Goal: Information Seeking & Learning: Learn about a topic

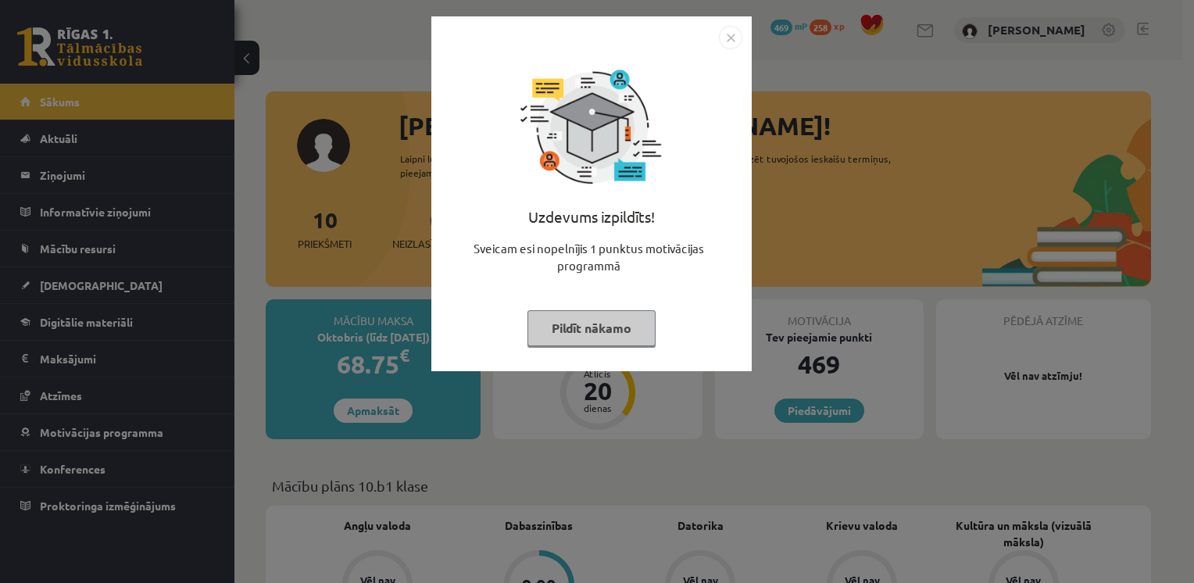
click at [610, 322] on button "Pildīt nākamo" at bounding box center [592, 328] width 128 height 36
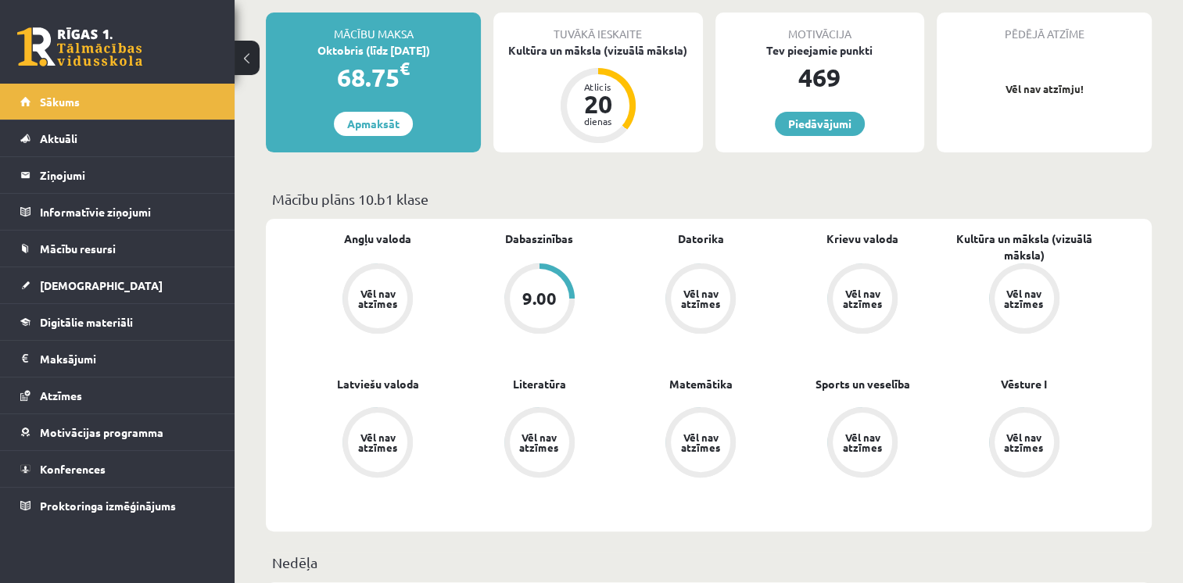
scroll to position [313, 0]
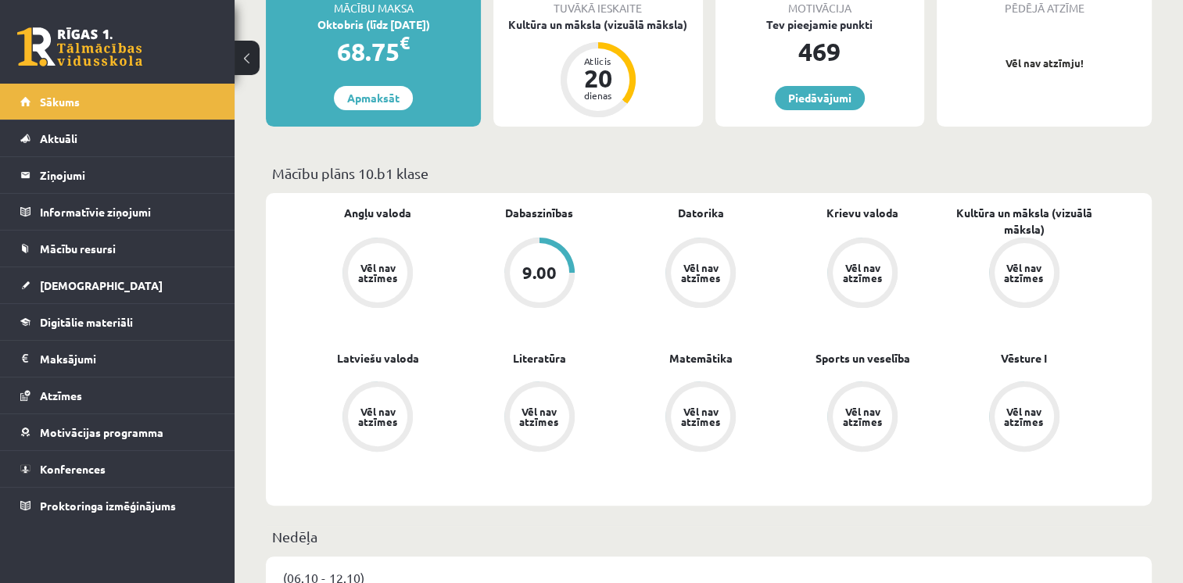
click at [77, 438] on link "Motivācijas programma" at bounding box center [117, 432] width 195 height 36
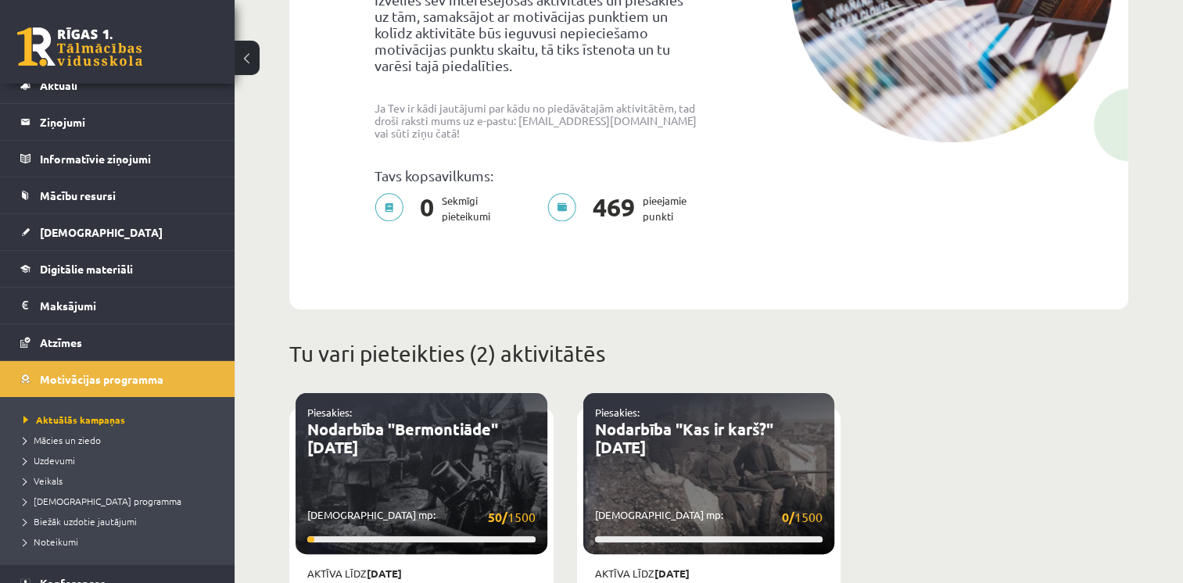
scroll to position [78, 0]
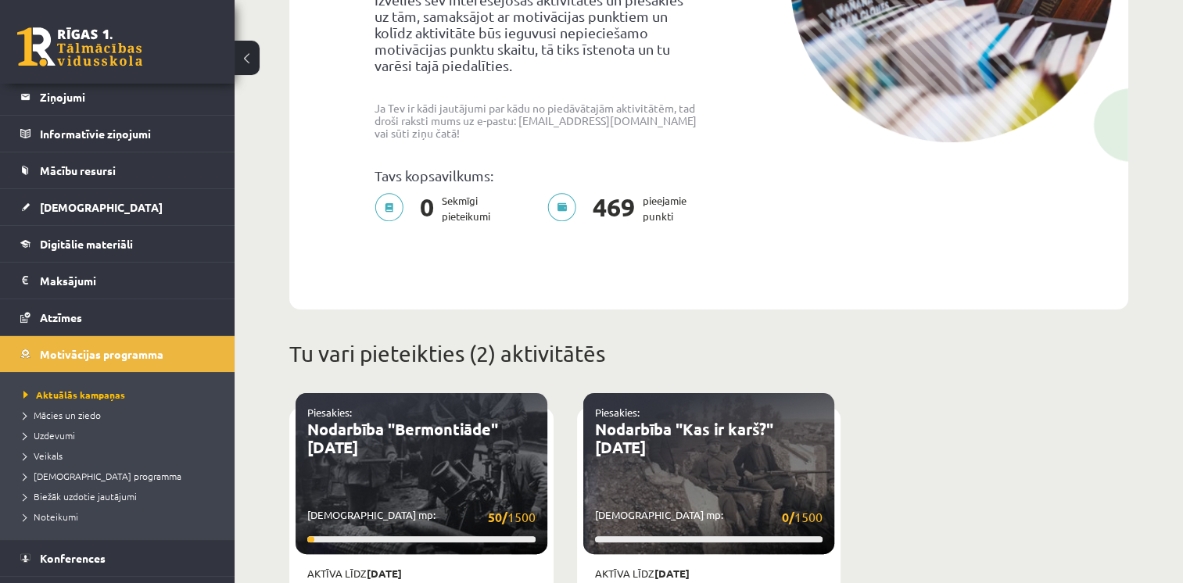
click at [81, 274] on legend "Maksājumi 0" at bounding box center [127, 281] width 175 height 36
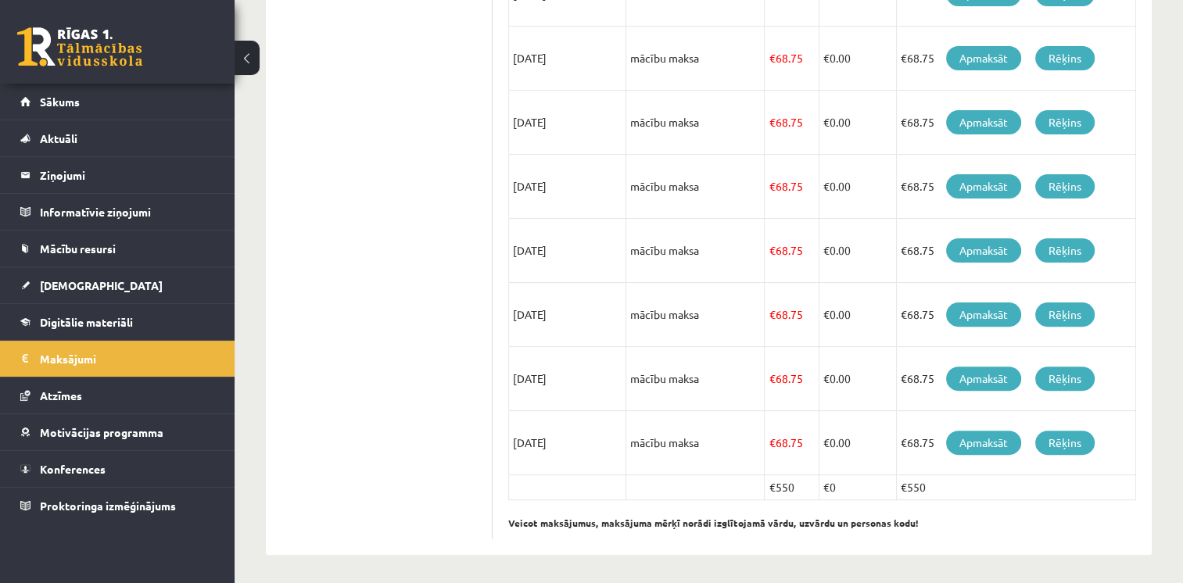
scroll to position [199, 0]
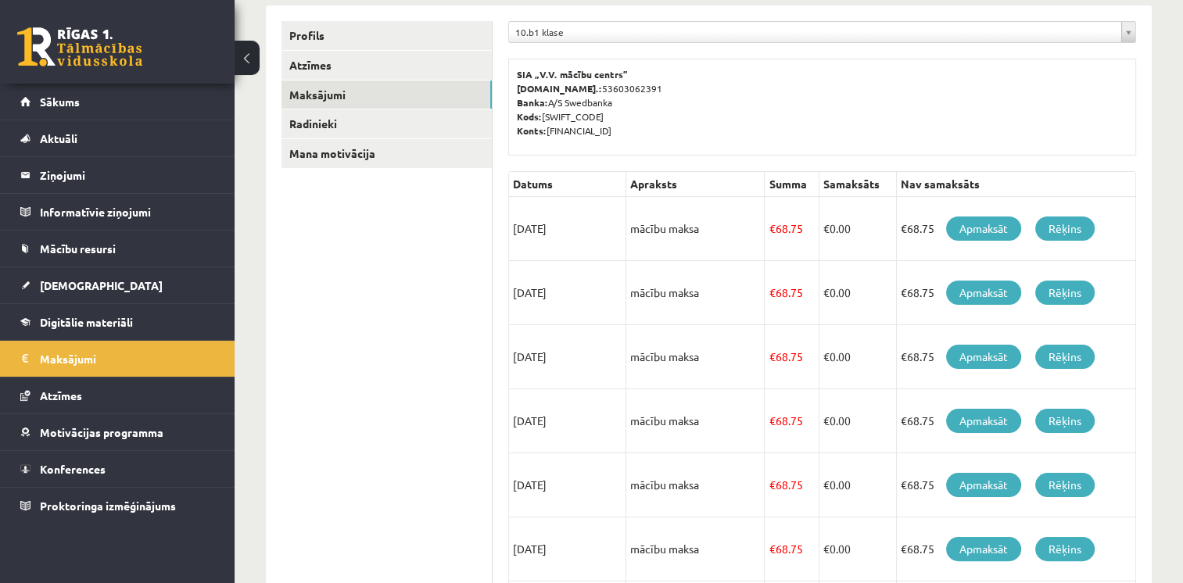
click at [74, 317] on span "Digitālie materiāli" at bounding box center [86, 322] width 93 height 14
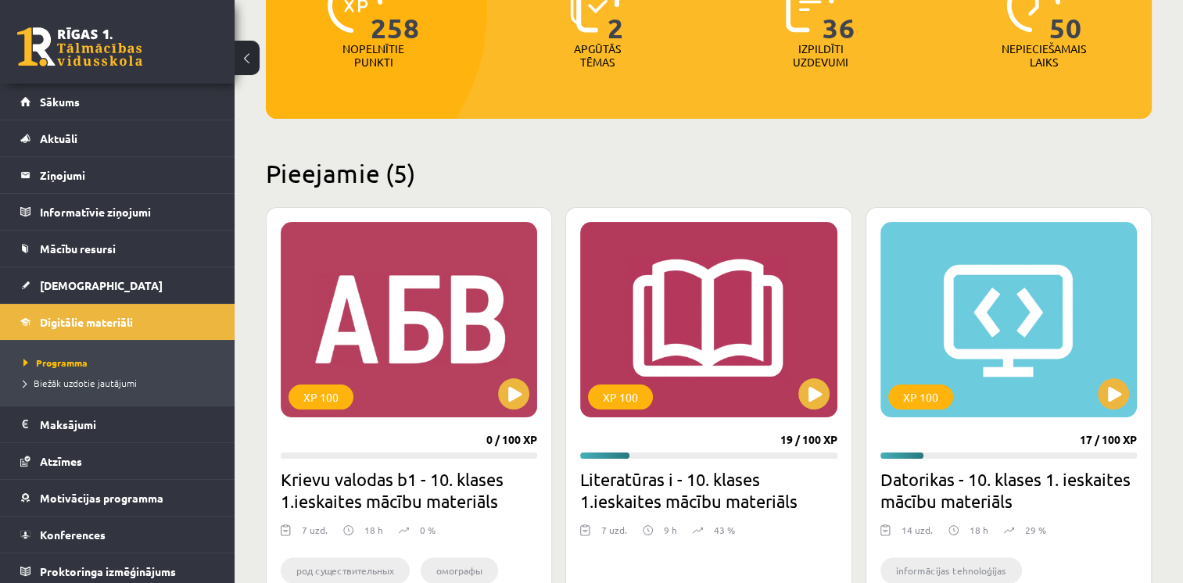
scroll to position [277, 0]
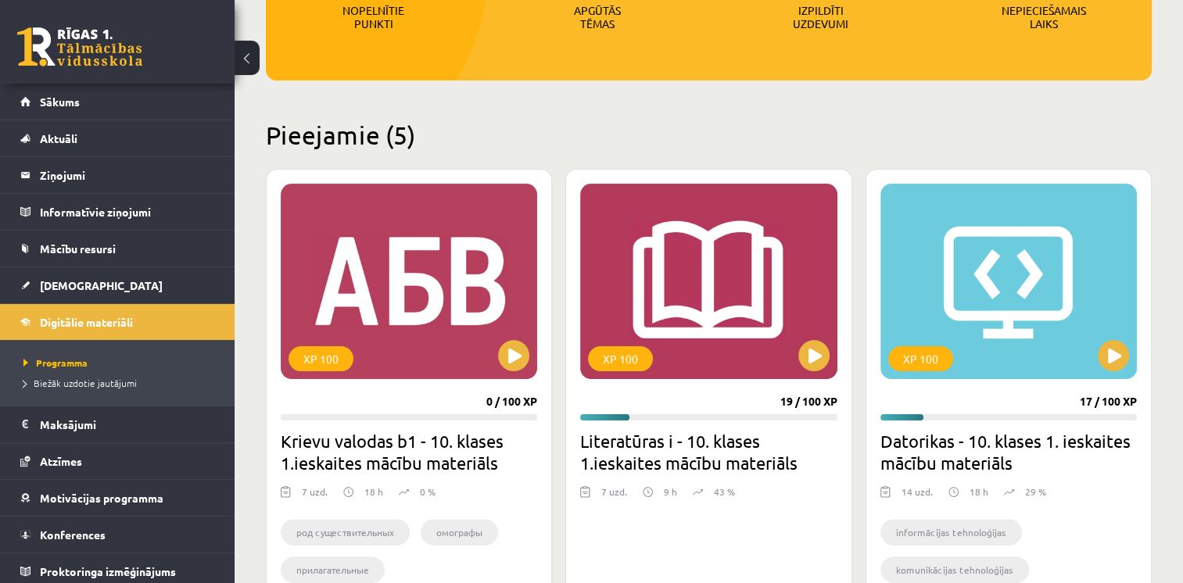
click at [1043, 327] on div "XP 100" at bounding box center [1008, 281] width 256 height 195
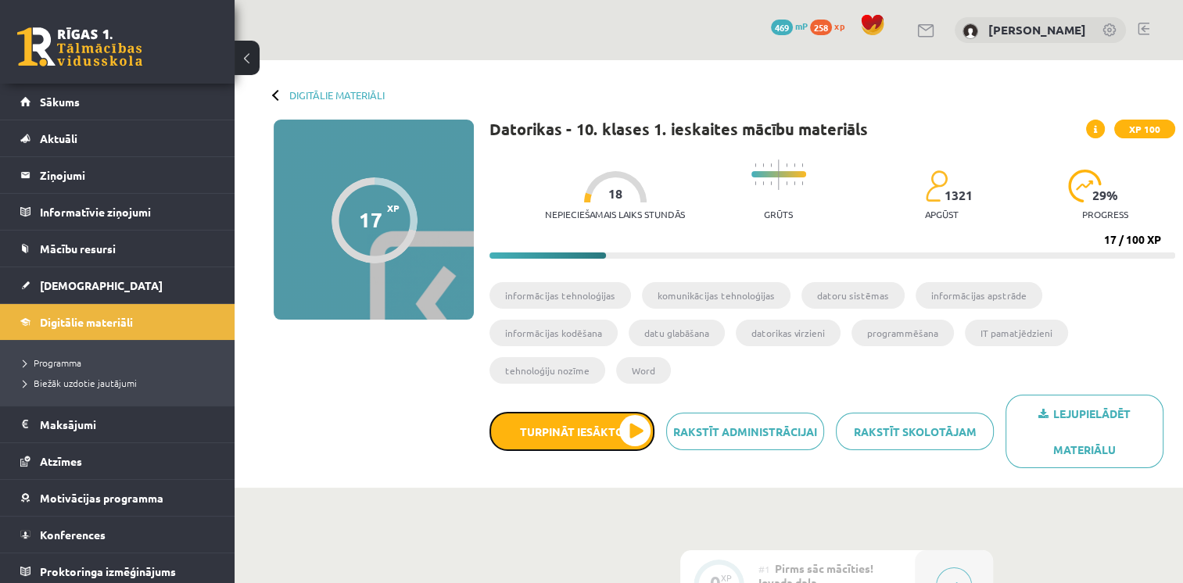
click at [603, 412] on button "Turpināt iesākto" at bounding box center [571, 431] width 165 height 39
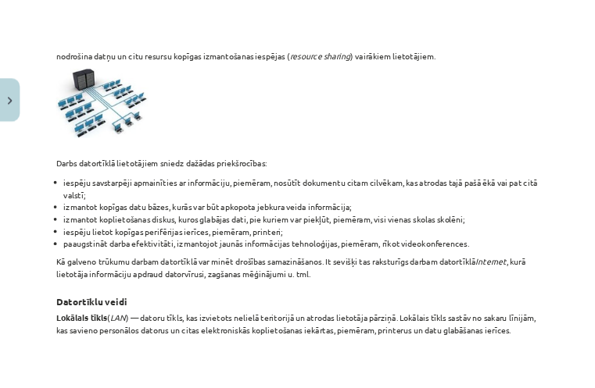
scroll to position [417, 0]
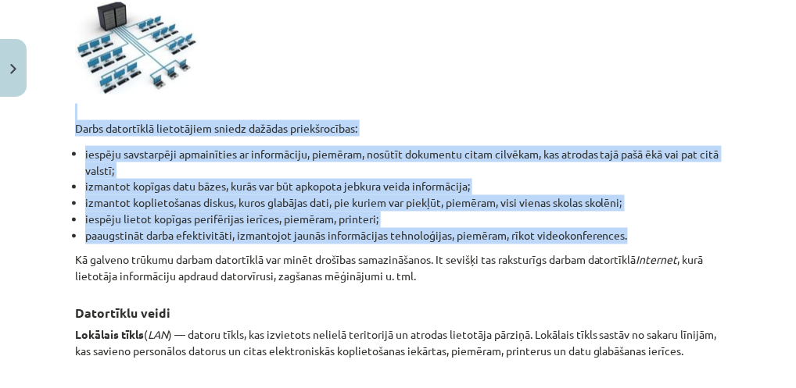
drag, startPoint x: 61, startPoint y: 117, endPoint x: 646, endPoint y: 229, distance: 595.2
click at [646, 229] on div "Mācību tēma: Datorikas - 10. klases 1. ieskaites mācību materiāls #5 4. tēma – …" at bounding box center [398, 194] width 796 height 388
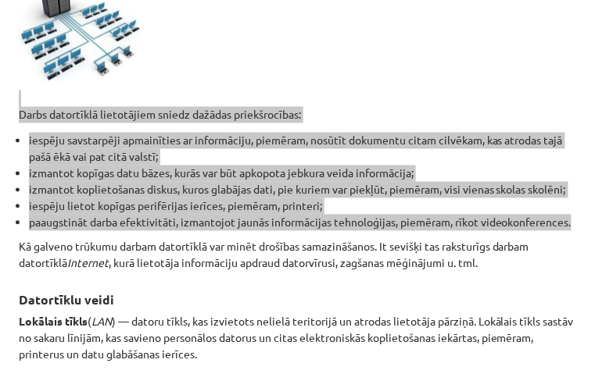
scroll to position [434, 0]
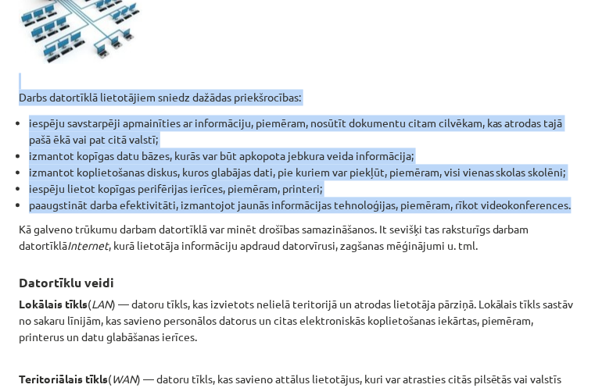
copy div "Darbs datortīklā lietotājiem sniedz dažādas priekšrocības: iespēju savstarpēji …"
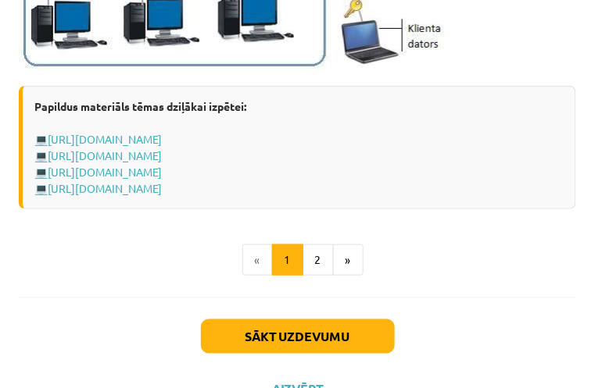
scroll to position [2101, 0]
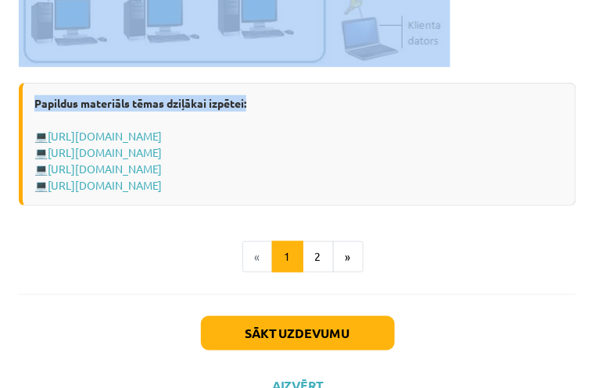
drag, startPoint x: 13, startPoint y: 206, endPoint x: 407, endPoint y: 98, distance: 409.2
copy div "Loremipsum dolor Sitametc adipi ( ELI ) — seddoe tempo, inc utlaboree dolorem a…"
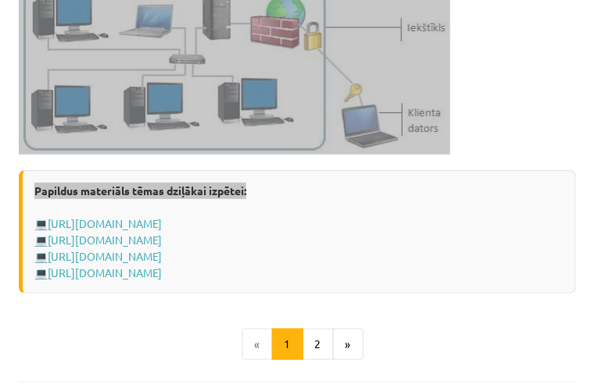
scroll to position [2136, 0]
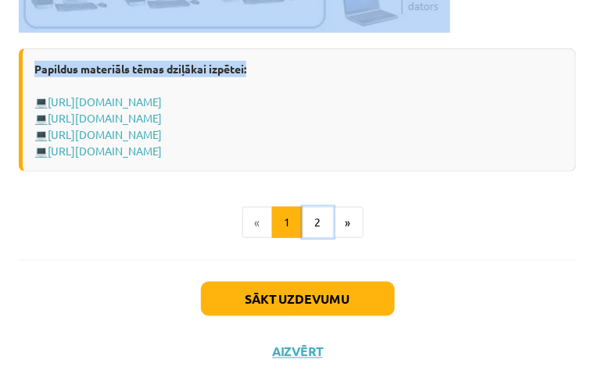
click at [309, 238] on button "2" at bounding box center [317, 222] width 31 height 31
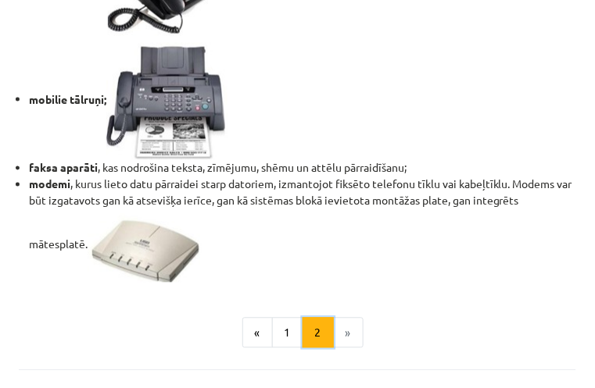
scroll to position [1430, 0]
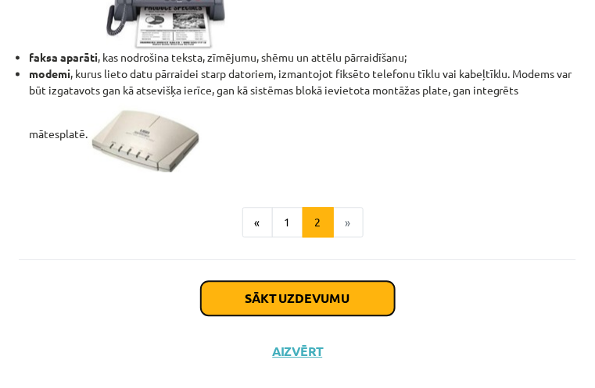
click at [285, 297] on button "Sākt uzdevumu" at bounding box center [298, 299] width 194 height 34
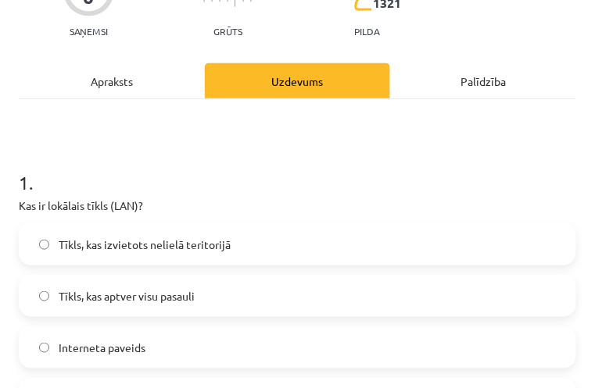
scroll to position [166, 0]
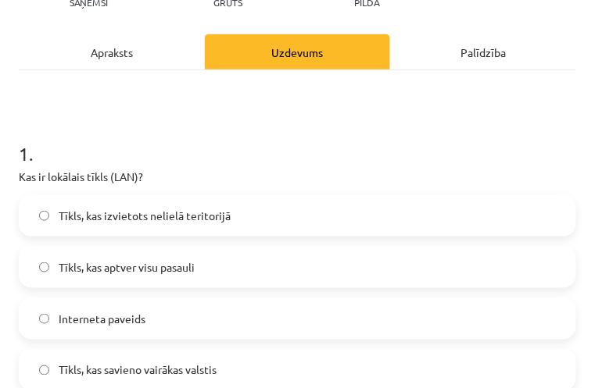
click at [205, 216] on span "Tīkls, kas izvietots nelielā teritorijā" at bounding box center [145, 216] width 172 height 16
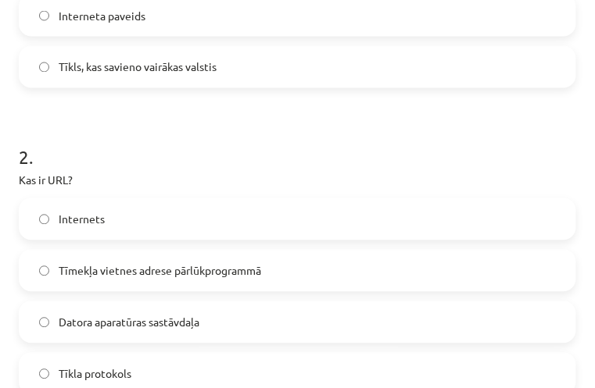
scroll to position [530, 0]
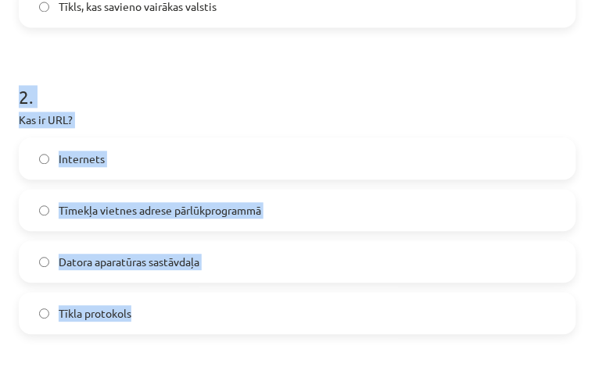
drag, startPoint x: 8, startPoint y: 99, endPoint x: 209, endPoint y: 298, distance: 282.4
click at [209, 298] on div "Mācību tēma: Datorikas - 10. klases 1. ieskaites mācību materiāls #5 4. tēma – …" at bounding box center [297, 194] width 595 height 388
click at [336, 211] on label "Tīmekļa vietnes adrese pārlūkprogrammā" at bounding box center [297, 210] width 554 height 39
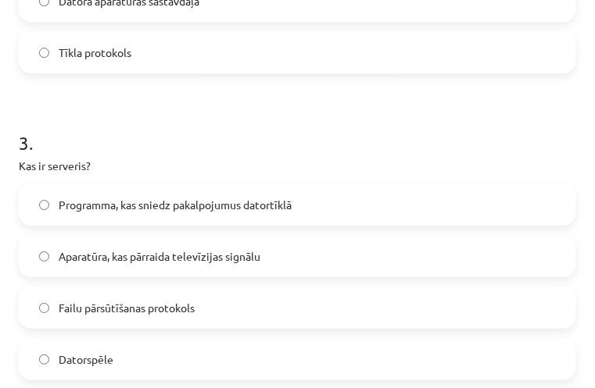
scroll to position [843, 0]
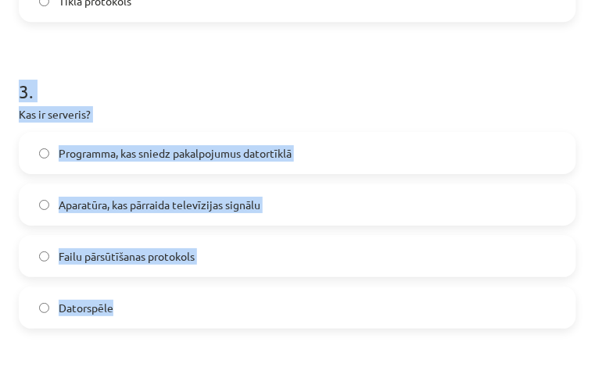
drag, startPoint x: 6, startPoint y: 95, endPoint x: 281, endPoint y: 314, distance: 351.6
click at [281, 314] on div "Mācību tēma: Datorikas - 10. klases 1. ieskaites mācību materiāls #5 4. tēma – …" at bounding box center [297, 194] width 595 height 388
click at [414, 151] on label "Programma, kas sniedz pakalpojumus datortīklā" at bounding box center [297, 153] width 554 height 39
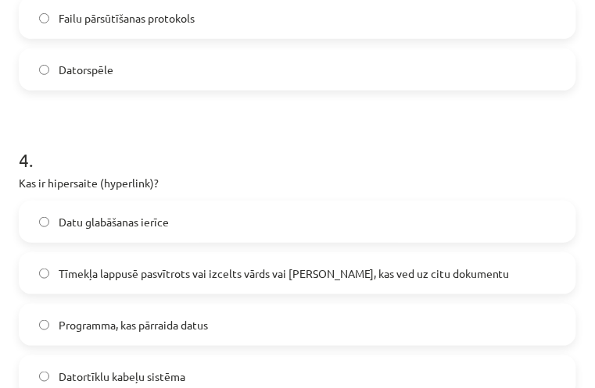
scroll to position [1155, 0]
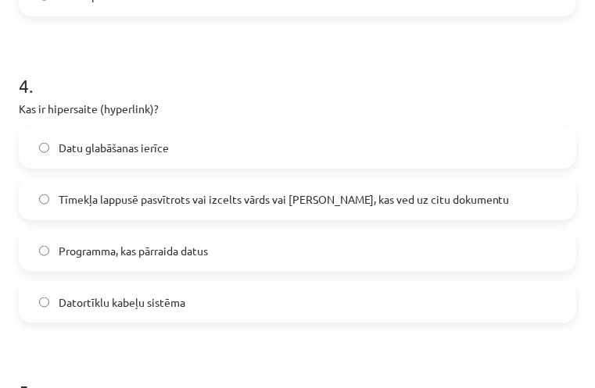
click at [387, 201] on span "Tīmekļa lappusē pasvītrots vai izcelts vārds vai [PERSON_NAME], kas ved uz citu…" at bounding box center [284, 199] width 451 height 16
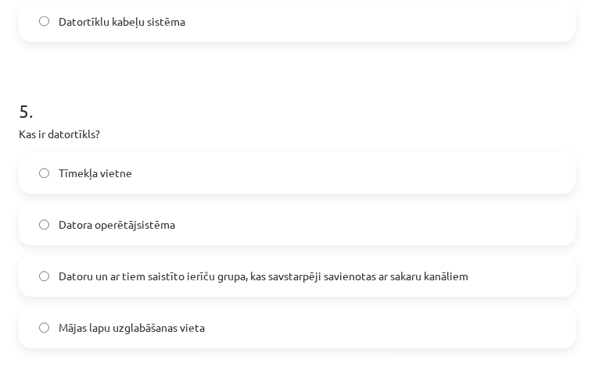
scroll to position [1468, 0]
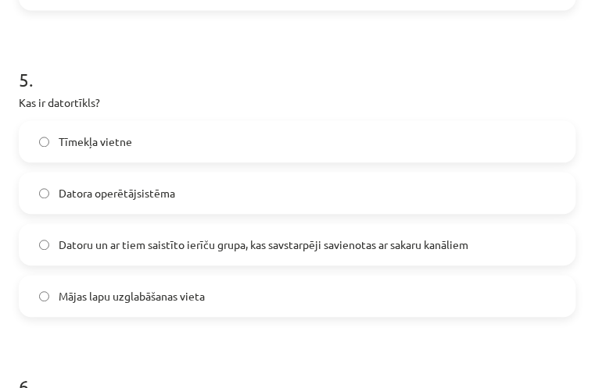
click at [166, 250] on span "Datoru un ar tiem saistīto ierīču grupa, kas savstarpēji savienotas ar sakaru k…" at bounding box center [264, 246] width 410 height 16
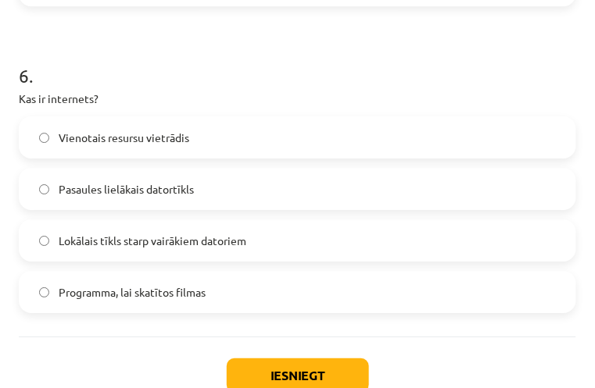
scroll to position [1781, 0]
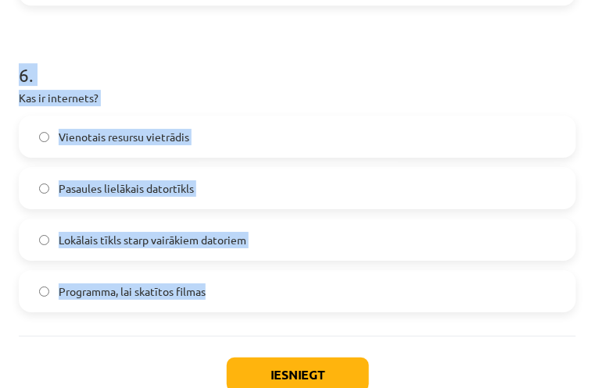
drag, startPoint x: 9, startPoint y: 75, endPoint x: 237, endPoint y: 295, distance: 316.2
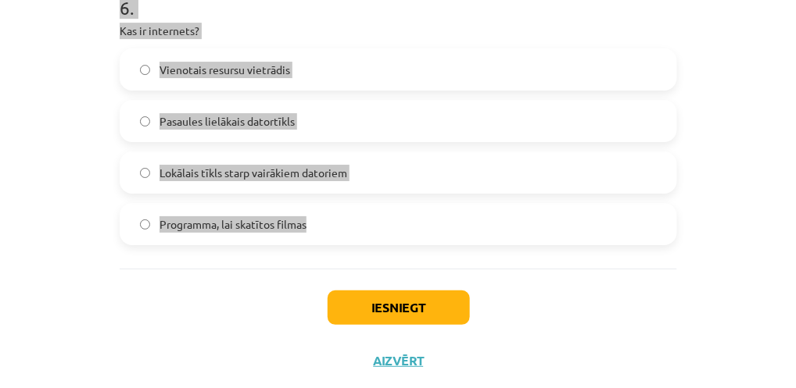
scroll to position [1854, 0]
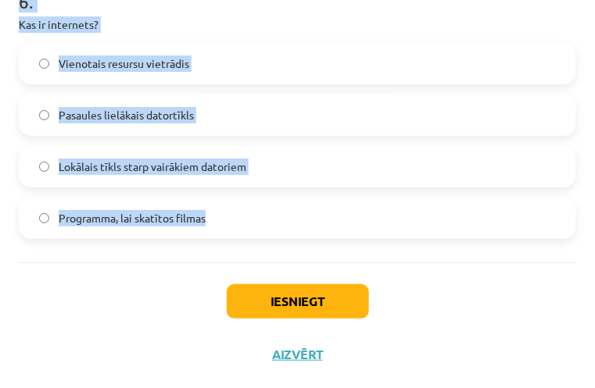
click at [423, 106] on label "Pasaules lielākais datortīkls" at bounding box center [297, 114] width 554 height 39
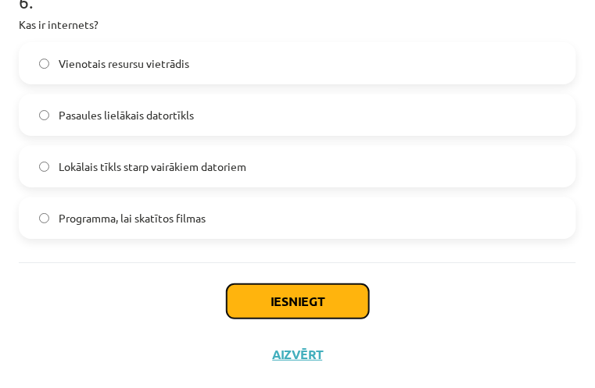
click at [317, 306] on button "Iesniegt" at bounding box center [298, 302] width 142 height 34
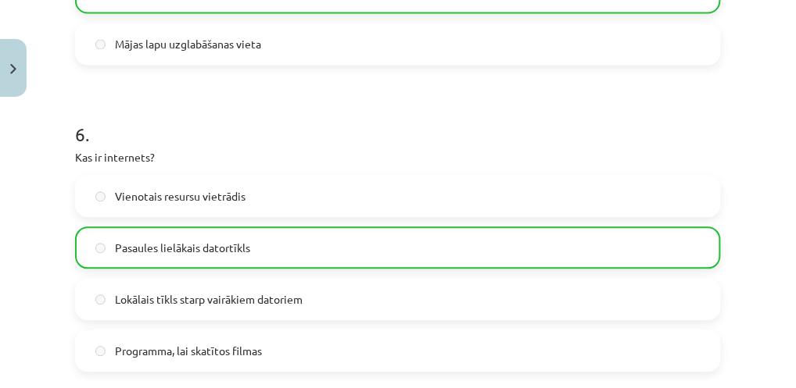
scroll to position [1963, 0]
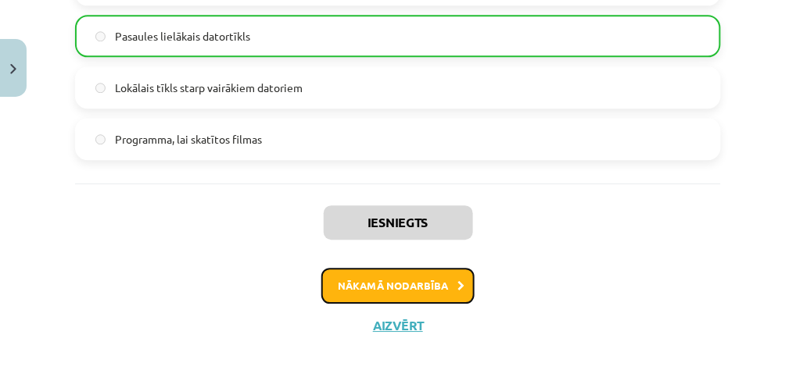
click at [457, 285] on icon at bounding box center [460, 286] width 7 height 10
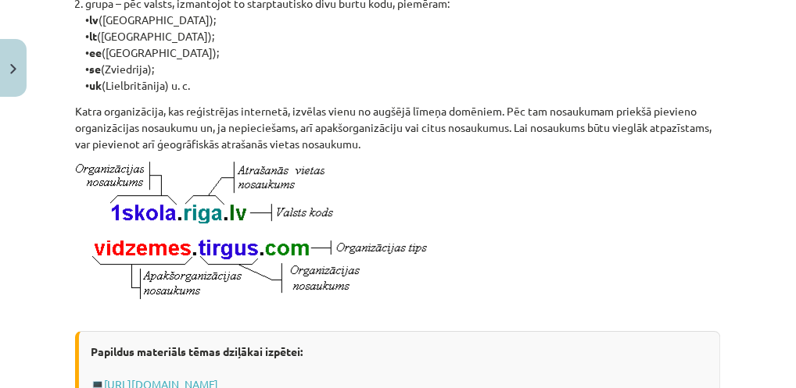
scroll to position [833, 0]
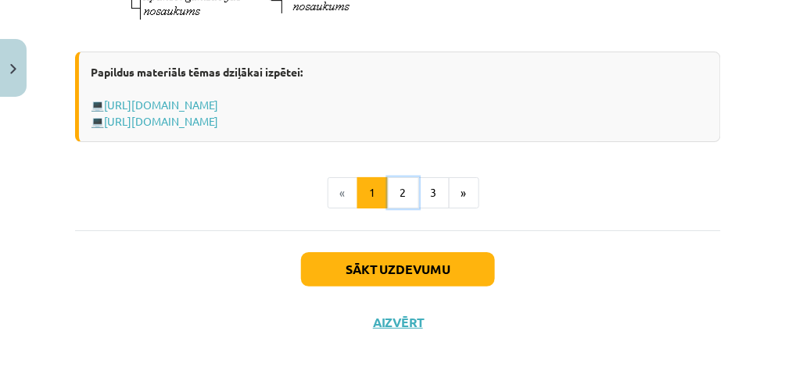
click at [392, 206] on button "2" at bounding box center [403, 192] width 31 height 31
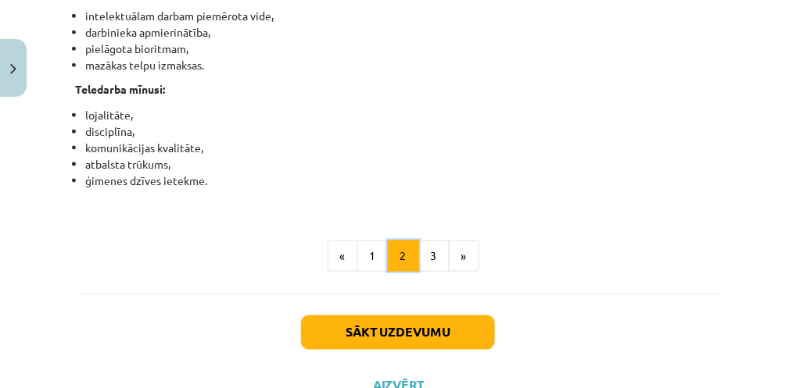
scroll to position [2789, 0]
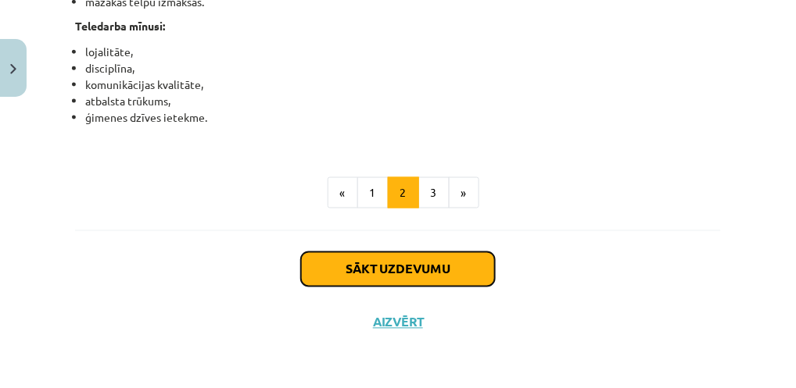
click at [378, 272] on button "Sākt uzdevumu" at bounding box center [398, 269] width 194 height 34
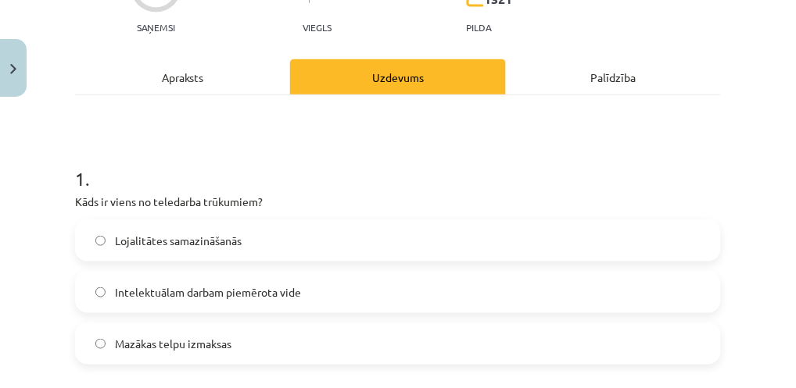
scroll to position [247, 0]
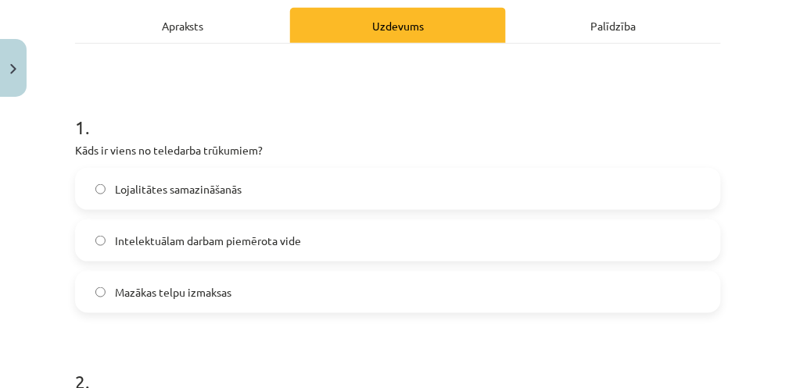
click at [331, 187] on label "Lojalitātes samazināšanās" at bounding box center [398, 189] width 642 height 39
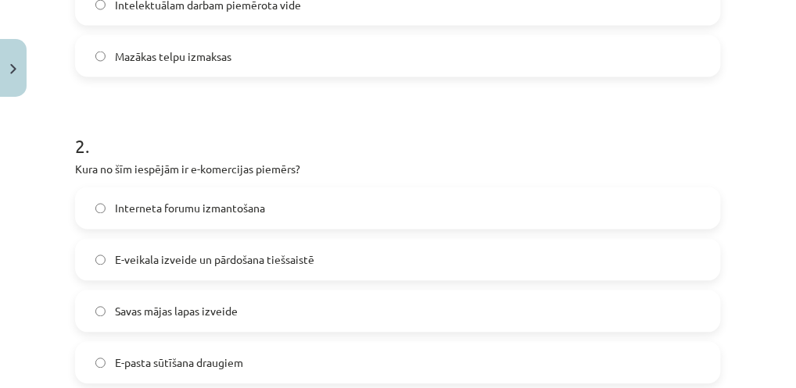
scroll to position [508, 0]
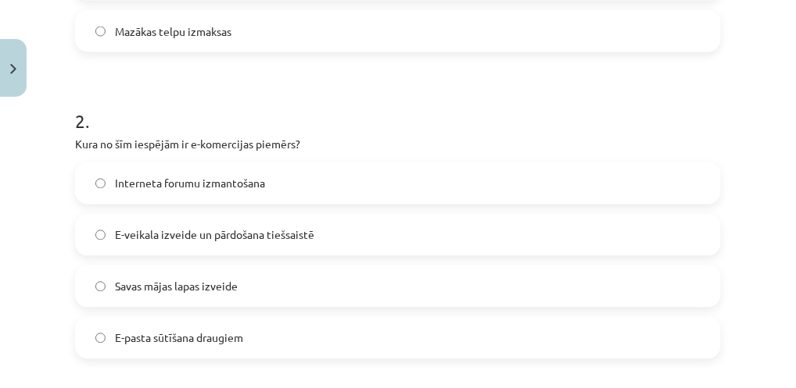
click at [349, 245] on label "E-veikala izveide un pārdošana tiešsaistē" at bounding box center [398, 235] width 642 height 39
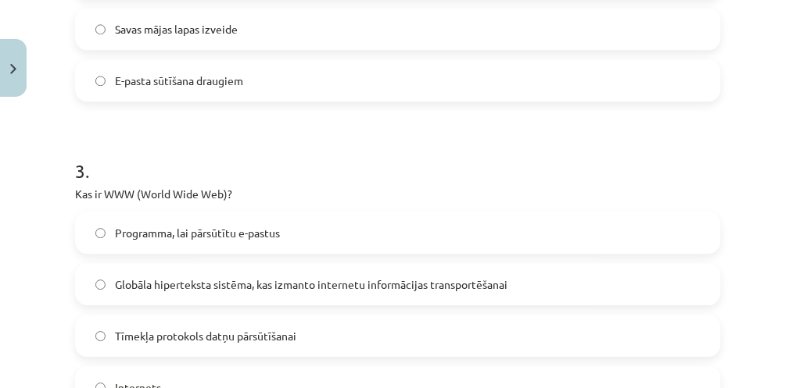
scroll to position [768, 0]
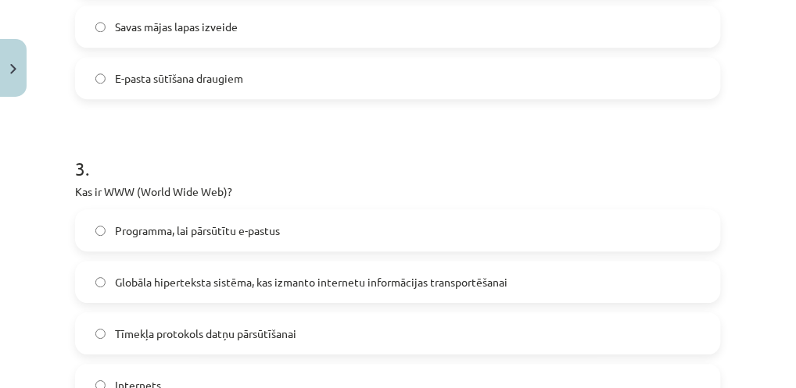
click at [342, 280] on span "Globāla hiperteksta sistēma, kas izmanto internetu informācijas transportēšanai" at bounding box center [311, 282] width 392 height 16
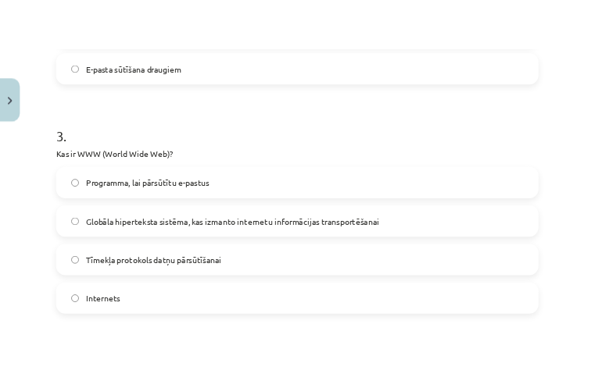
scroll to position [872, 0]
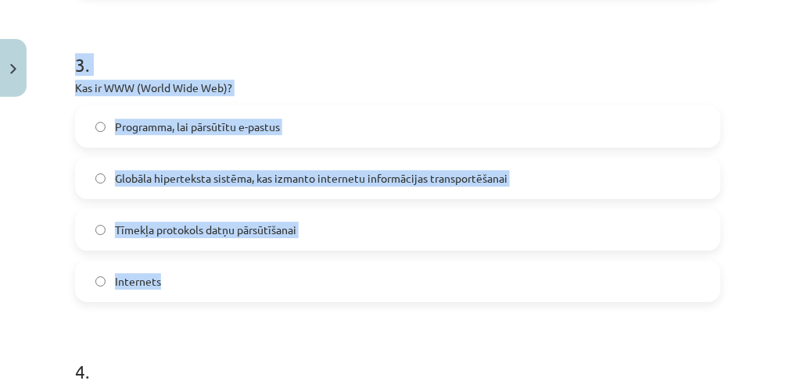
drag, startPoint x: 71, startPoint y: 66, endPoint x: 319, endPoint y: 267, distance: 318.5
click at [319, 267] on div "6 XP Saņemsi Viegls 1321 pilda Apraksts Uzdevums Palīdzība 1 . Kāds ir viens no…" at bounding box center [398, 286] width 664 height 2058
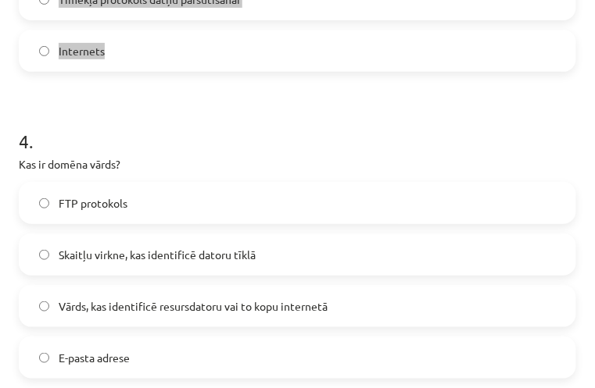
scroll to position [1106, 0]
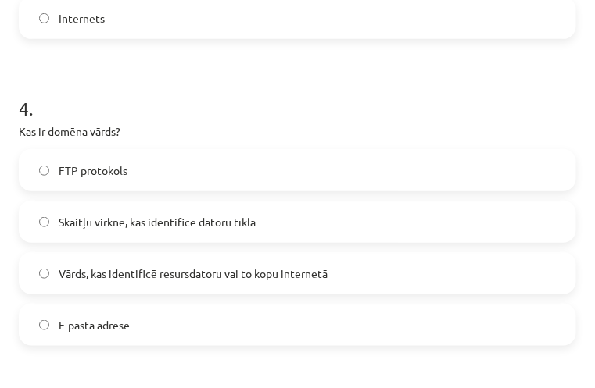
click at [267, 279] on span "Vārds, kas identificē resursdatoru vai to kopu internetā" at bounding box center [193, 274] width 269 height 16
click at [317, 183] on label "FTP protokols" at bounding box center [297, 170] width 554 height 39
click at [305, 268] on span "Vārds, kas identificē resursdatoru vai to kopu internetā" at bounding box center [193, 274] width 269 height 16
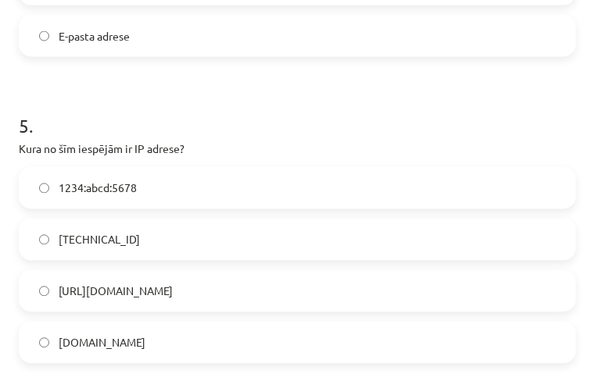
scroll to position [1419, 0]
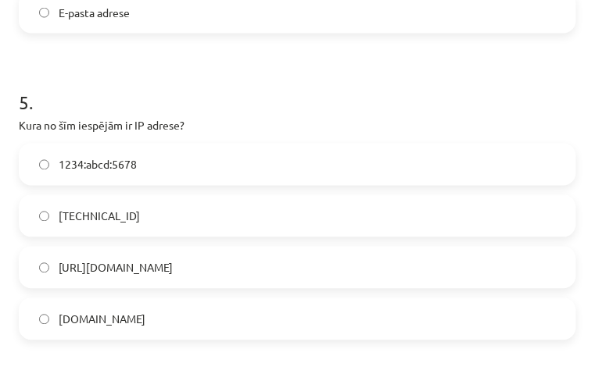
click at [239, 222] on label "[TECHNICAL_ID]" at bounding box center [297, 216] width 554 height 39
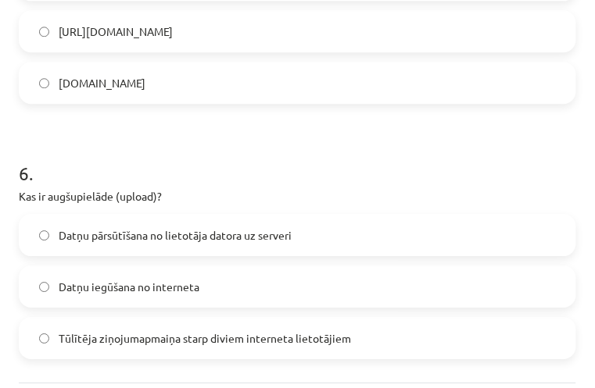
scroll to position [1679, 0]
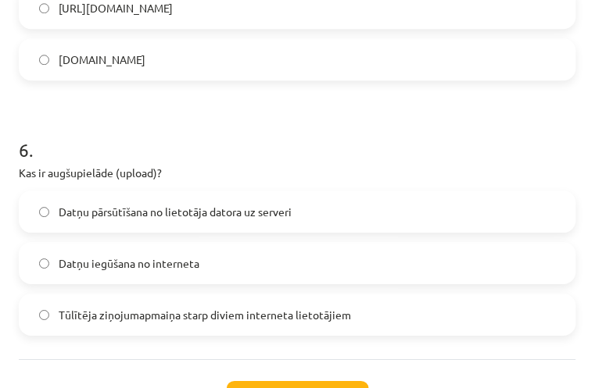
click at [241, 256] on label "Datņu iegūšana no interneta" at bounding box center [297, 263] width 554 height 39
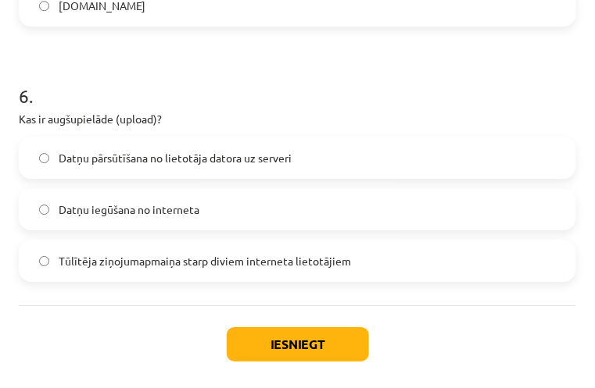
scroll to position [1777, 0]
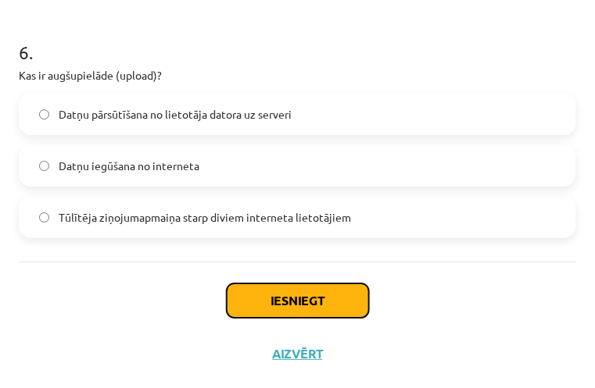
click at [266, 291] on button "Iesniegt" at bounding box center [298, 301] width 142 height 34
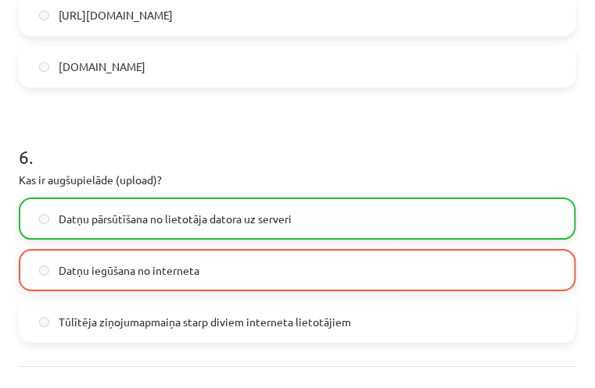
scroll to position [1825, 0]
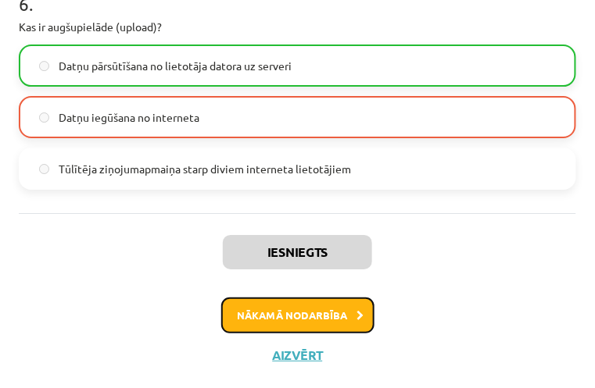
click at [284, 306] on button "Nākamā nodarbība" at bounding box center [297, 316] width 153 height 36
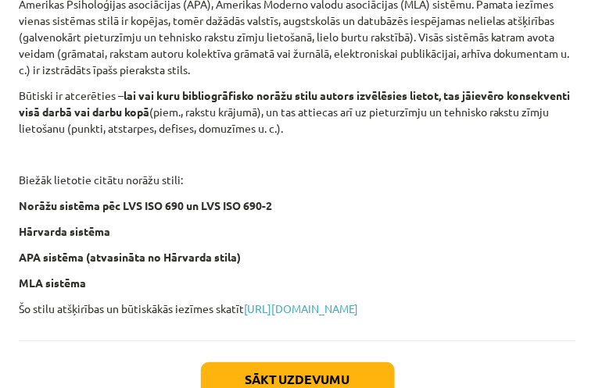
scroll to position [843, 0]
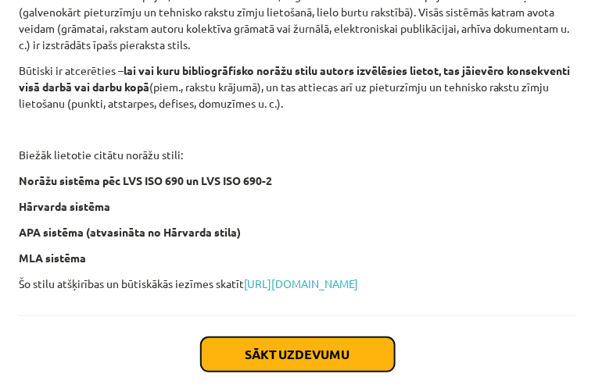
click at [268, 349] on button "Sākt uzdevumu" at bounding box center [298, 355] width 194 height 34
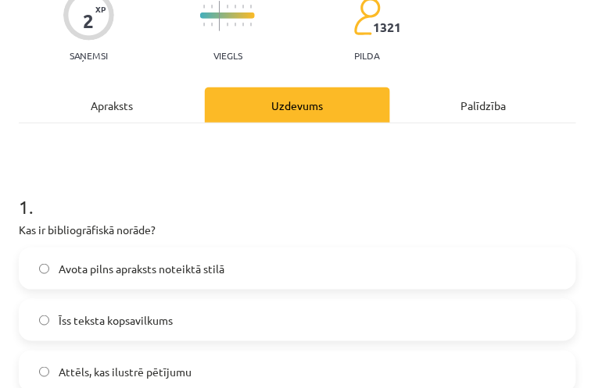
scroll to position [113, 0]
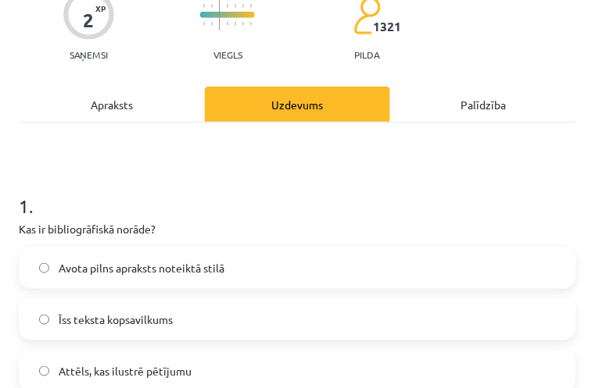
click at [236, 323] on label "Īss teksta kopsavilkums" at bounding box center [297, 319] width 554 height 39
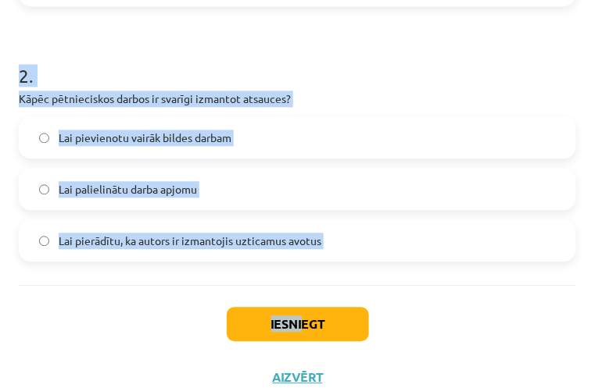
scroll to position [522, 0]
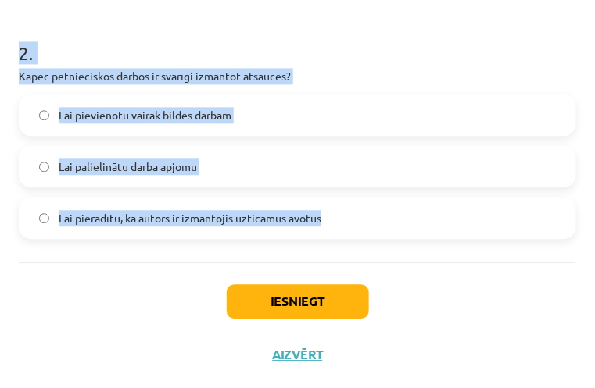
drag, startPoint x: 7, startPoint y: 112, endPoint x: 331, endPoint y: 216, distance: 340.6
click at [331, 216] on div "Mācību tēma: Datorikas - 10. klases 1. ieskaites mācību materiāls #7 6. tēma – …" at bounding box center [297, 194] width 595 height 388
click at [374, 71] on p "Kāpēc pētnieciskos darbos ir svarīgi izmantot atsauces?" at bounding box center [297, 76] width 557 height 16
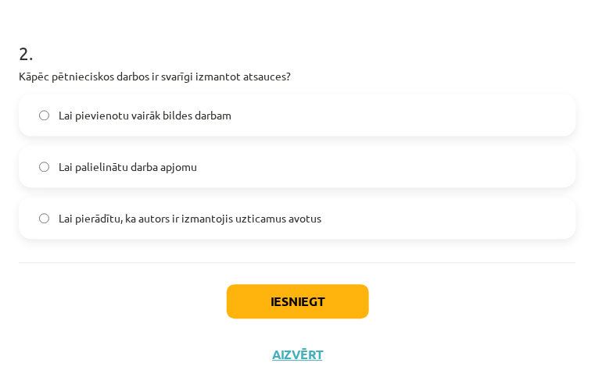
click at [398, 223] on label "Lai pierādītu, ka autors ir izmantojis uzticamus avotus" at bounding box center [297, 218] width 554 height 39
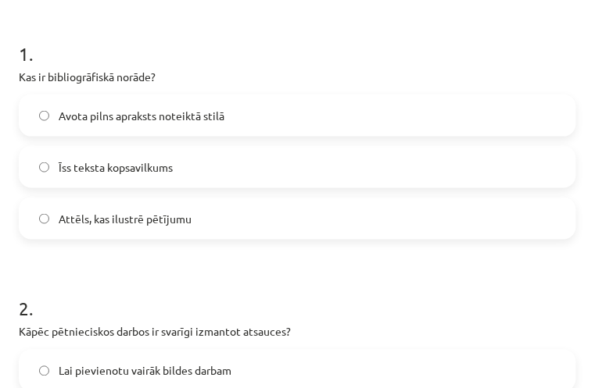
scroll to position [262, 0]
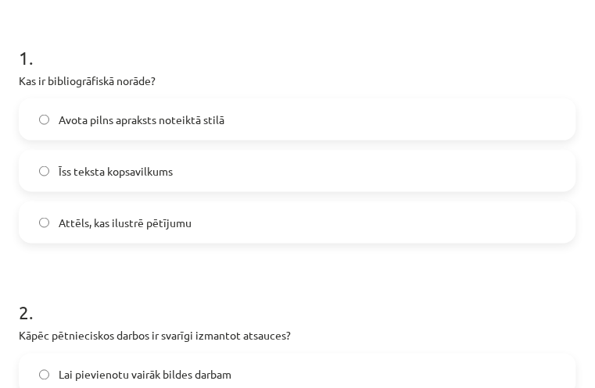
click at [267, 111] on label "Avota pilns apraksts noteiktā stilā" at bounding box center [297, 119] width 554 height 39
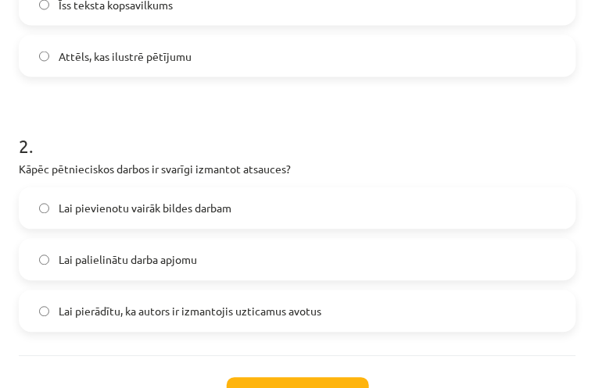
scroll to position [522, 0]
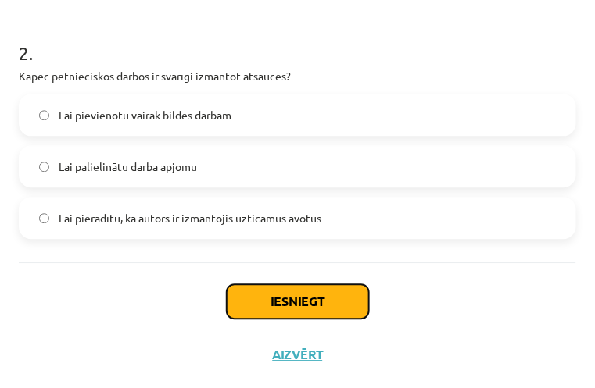
click at [284, 302] on button "Iesniegt" at bounding box center [298, 302] width 142 height 34
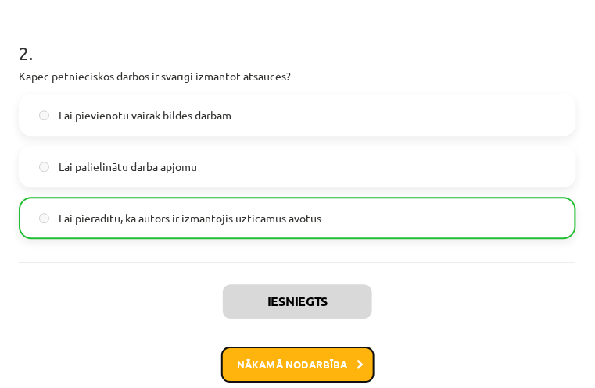
click at [348, 356] on button "Nākamā nodarbība" at bounding box center [297, 365] width 153 height 36
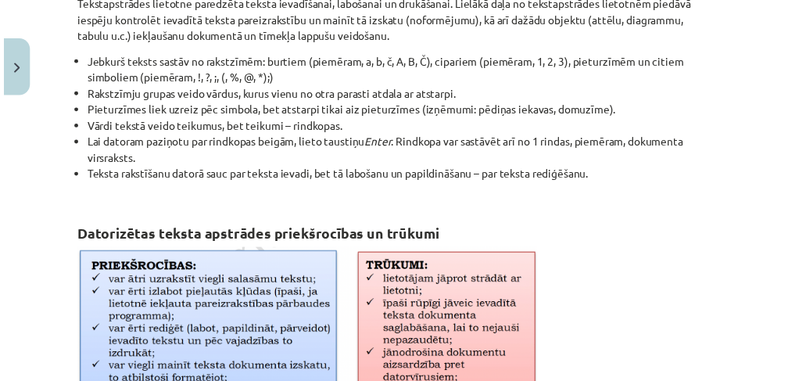
scroll to position [265, 0]
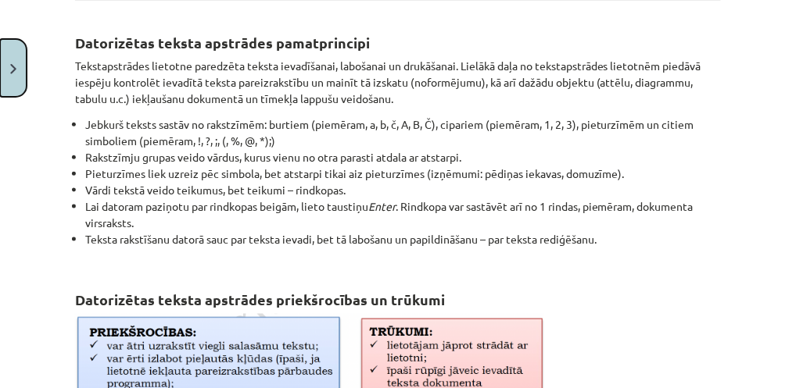
click at [9, 76] on button "Close" at bounding box center [13, 68] width 27 height 58
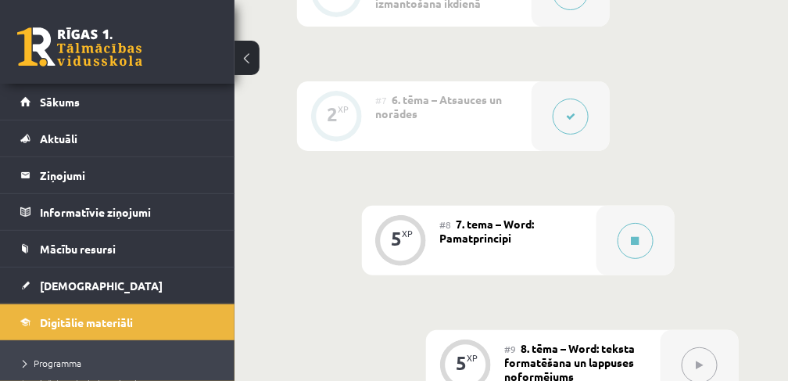
scroll to position [1458, 0]
